Goal: Information Seeking & Learning: Learn about a topic

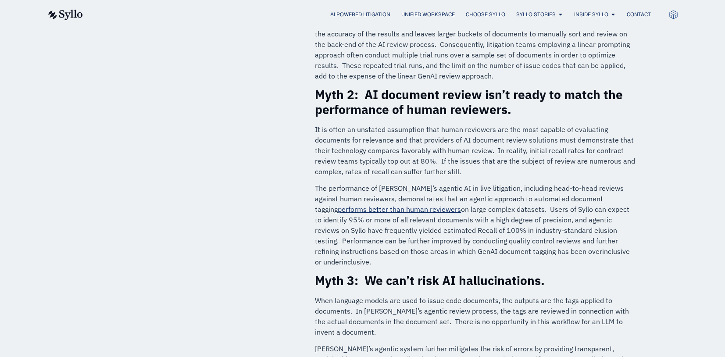
scroll to position [527, 0]
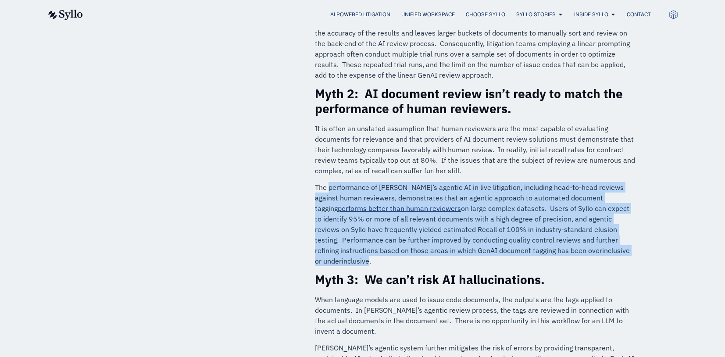
drag, startPoint x: 330, startPoint y: 186, endPoint x: 546, endPoint y: 255, distance: 227.1
click at [546, 255] on p "The performance of [PERSON_NAME]’s agentic AI in live litigation, including hea…" at bounding box center [476, 224] width 322 height 84
click at [565, 256] on div "Litigators are using agentic AI in active litigation to obtain a strategic edge…" at bounding box center [476, 259] width 322 height 1299
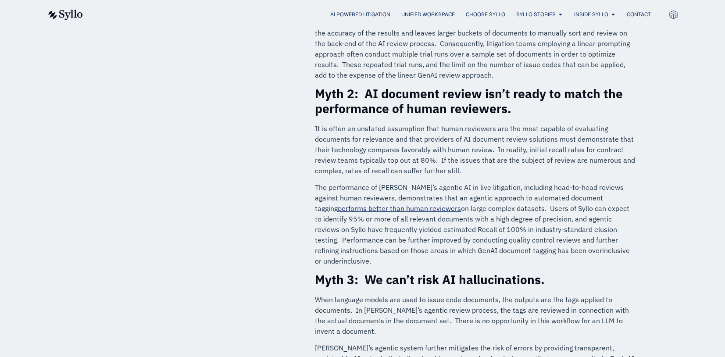
click at [547, 243] on p "The performance of [PERSON_NAME]’s agentic AI in live litigation, including hea…" at bounding box center [476, 224] width 322 height 84
drag, startPoint x: 553, startPoint y: 251, endPoint x: 310, endPoint y: 93, distance: 289.1
click at [310, 93] on div "Litigators are using agentic AI in active litigation to obtain a strategic edge…" at bounding box center [461, 256] width 370 height 1305
copy div "Lore 0: IP dolorsit ametco adi’e seddo ei tempo inc utlaboreetd ma aliqu enimad…"
click at [595, 250] on p "The performance of [PERSON_NAME]’s agentic AI in live litigation, including hea…" at bounding box center [476, 224] width 322 height 84
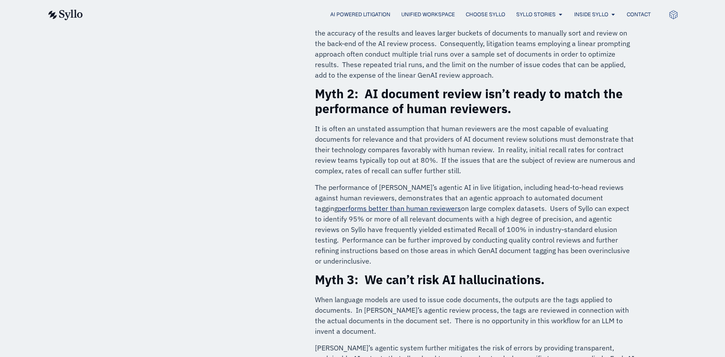
copy div "Lore 0: IP dolorsit ametco adi’e seddo ei tempo inc utlaboreetd ma aliqu enimad…"
click at [653, 223] on div "Myths Busted: How [PERSON_NAME]’s Agentic AI Calms 5 Fears About Automated Docu…" at bounding box center [362, 288] width 725 height 1537
drag, startPoint x: 7, startPoint y: 128, endPoint x: 68, endPoint y: 86, distance: 73.3
click at [7, 128] on div "Myths Busted: How [PERSON_NAME]’s Agentic AI Calms 5 Fears About Automated Docu…" at bounding box center [362, 288] width 725 height 1537
drag, startPoint x: 563, startPoint y: 251, endPoint x: 312, endPoint y: 129, distance: 279.3
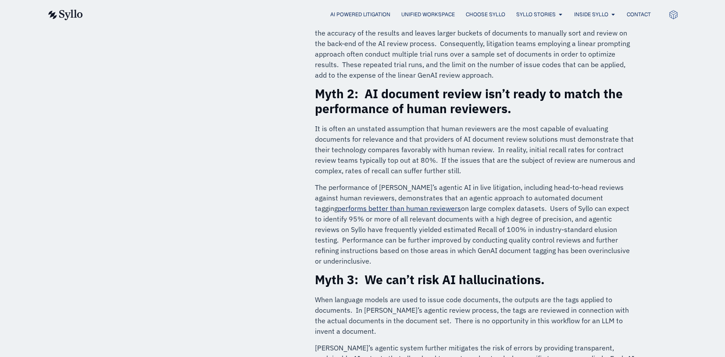
click at [312, 129] on div "Litigators are using agentic AI in active litigation to obtain a strategic edge…" at bounding box center [476, 259] width 330 height 1308
copy div "Lo ip dolor si ametcons adipiscing elit seddo eiusmodte inc utl etdo magnaal en…"
click at [335, 139] on p "It is often an unstated assumption that human reviewers are the most capable of…" at bounding box center [476, 149] width 322 height 53
drag, startPoint x: 317, startPoint y: 96, endPoint x: 556, endPoint y: 247, distance: 282.5
click at [556, 247] on div "Litigators are using agentic AI in active litigation to obtain a strategic edge…" at bounding box center [476, 259] width 322 height 1299
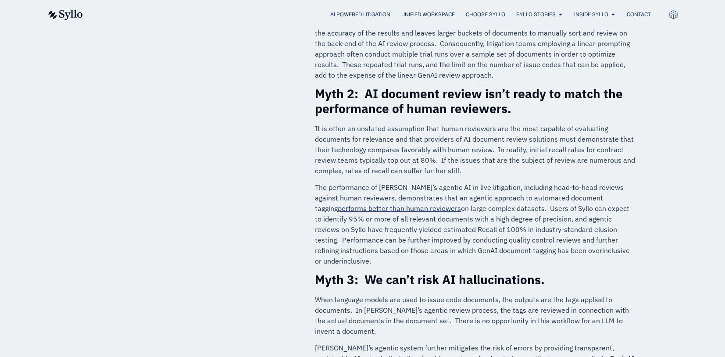
copy div "Lore 0: IP dolorsit ametco adi’e seddo ei tempo inc utlaboreetd ma aliqu enimad…"
click at [536, 170] on p "It is often an unstated assumption that human reviewers are the most capable of…" at bounding box center [476, 149] width 322 height 53
drag, startPoint x: 531, startPoint y: 243, endPoint x: 334, endPoint y: 136, distance: 223.7
click at [311, 127] on div "Litigators are using agentic AI in active litigation to obtain a strategic edge…" at bounding box center [476, 259] width 330 height 1308
copy div "Lo ip dolor si ametcons adipiscing elit seddo eiusmodte inc utl etdo magnaal en…"
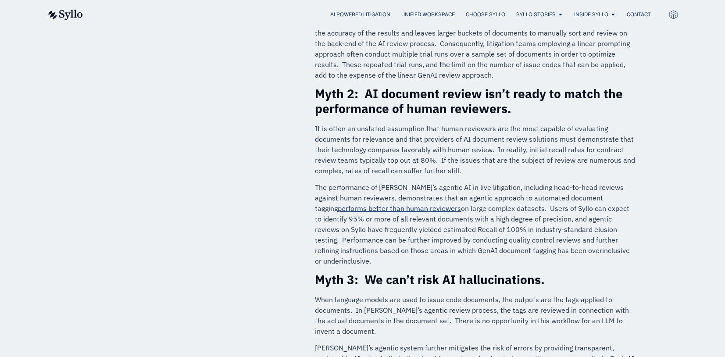
click at [567, 102] on h3 "Myth 2: AI document review isn’t ready to match the performance of human review…" at bounding box center [476, 100] width 322 height 29
click at [8, 60] on div "Myths Busted: How [PERSON_NAME]’s Agentic AI Calms 5 Fears About Automated Docu…" at bounding box center [362, 288] width 725 height 1537
